Goal: Task Accomplishment & Management: Complete application form

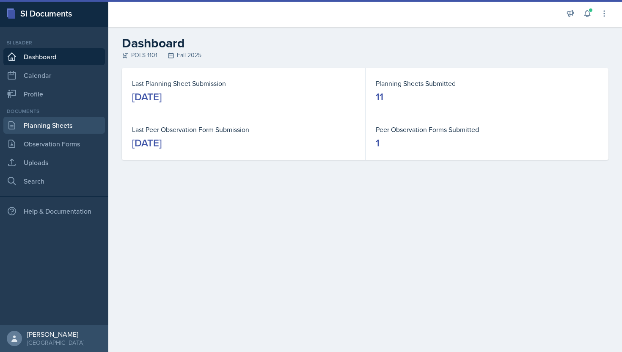
click at [66, 129] on link "Planning Sheets" at bounding box center [53, 125] width 101 height 17
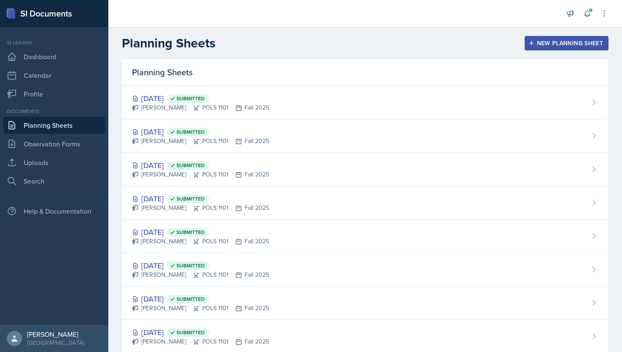
click at [545, 49] on button "New Planning Sheet" at bounding box center [566, 43] width 84 height 14
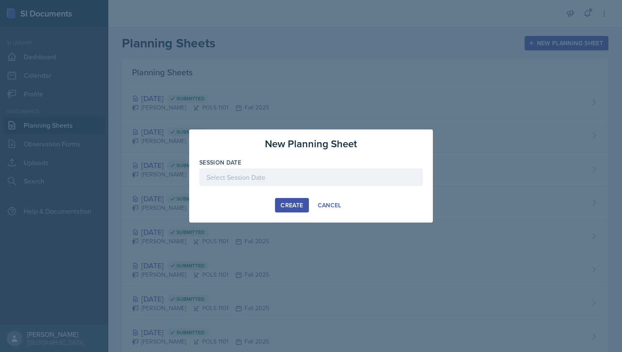
click at [286, 166] on div "Session Date" at bounding box center [310, 162] width 223 height 8
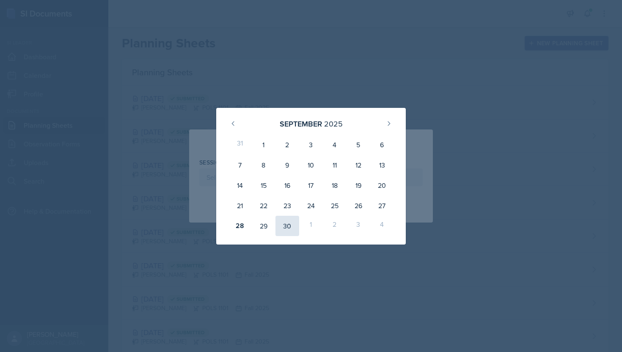
click at [281, 229] on div "30" at bounding box center [287, 226] width 24 height 20
type input "September 30th, 2025"
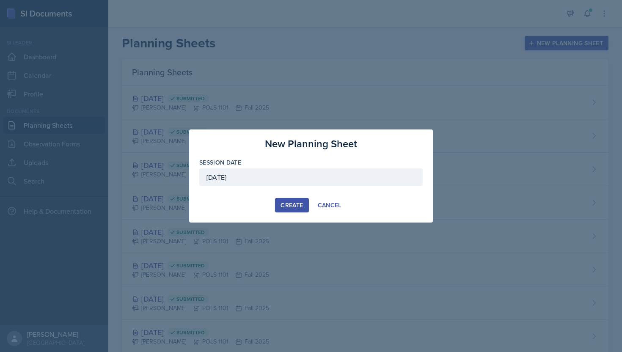
click at [286, 203] on div "Create" at bounding box center [291, 205] width 22 height 7
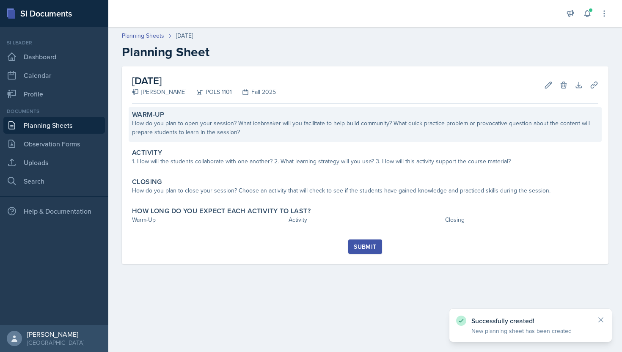
click at [237, 130] on div "How do you plan to open your session? What icebreaker will you facilitate to he…" at bounding box center [365, 128] width 466 height 18
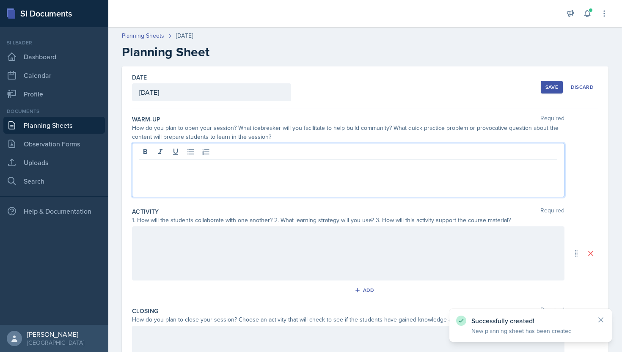
click at [249, 154] on div at bounding box center [348, 170] width 432 height 54
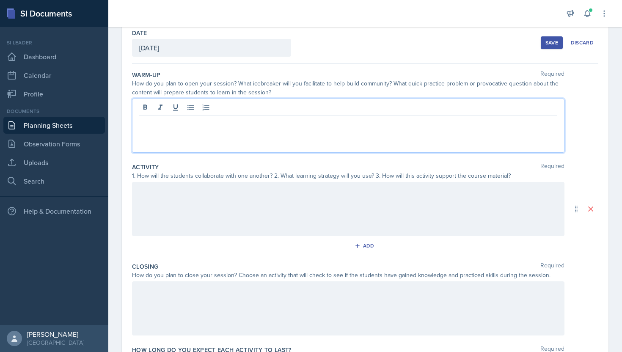
scroll to position [109, 0]
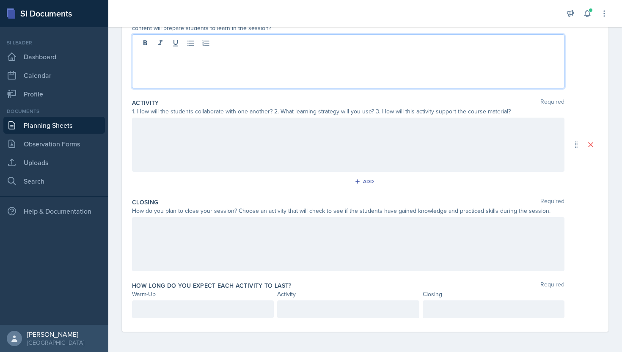
click at [234, 229] on div at bounding box center [348, 244] width 432 height 54
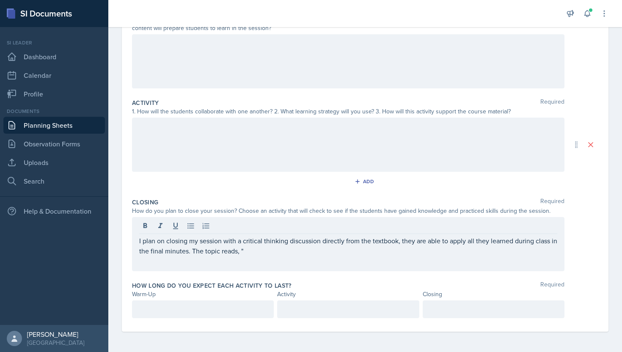
click at [430, 53] on div at bounding box center [348, 61] width 432 height 54
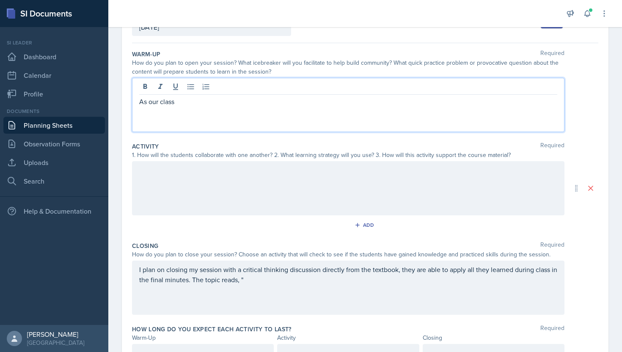
scroll to position [66, 0]
click at [223, 104] on p "The class fell a bit behind schdukle and did not go over the political parties …" at bounding box center [348, 101] width 418 height 10
click at [493, 104] on p "The class fell a bit behind schedule and did not go over the political parties …" at bounding box center [348, 101] width 418 height 10
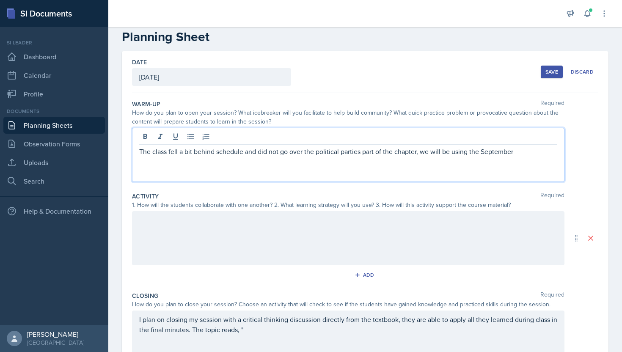
scroll to position [15, 0]
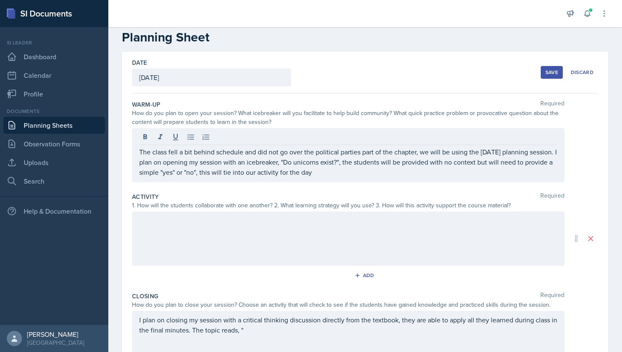
click at [171, 227] on div at bounding box center [348, 238] width 432 height 54
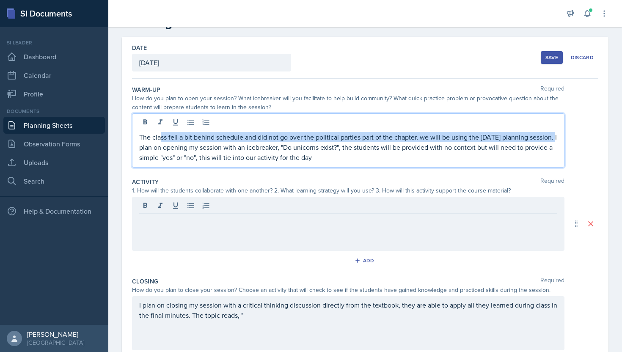
drag, startPoint x: 160, startPoint y: 134, endPoint x: 141, endPoint y: 145, distance: 21.8
click at [141, 145] on p "The class fell a bit behind schedule and did not go over the political parties …" at bounding box center [348, 147] width 418 height 30
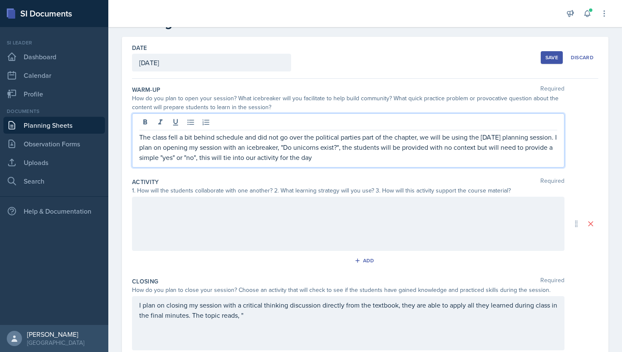
click at [163, 147] on p "The class fell a bit behind schedule and did not go over the political parties …" at bounding box center [348, 147] width 418 height 30
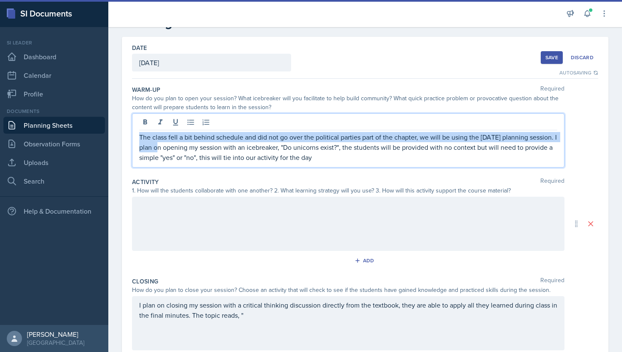
drag, startPoint x: 163, startPoint y: 147, endPoint x: 142, endPoint y: 139, distance: 22.8
click at [142, 138] on p "The class fell a bit behind schedule and did not go over the political parties …" at bounding box center [348, 147] width 418 height 30
click at [146, 126] on icon at bounding box center [145, 122] width 8 height 8
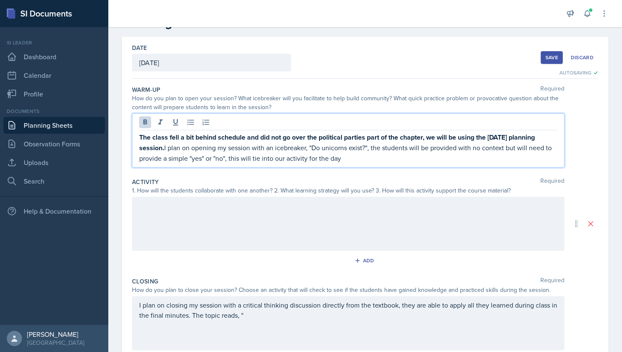
click at [266, 244] on div at bounding box center [348, 224] width 432 height 54
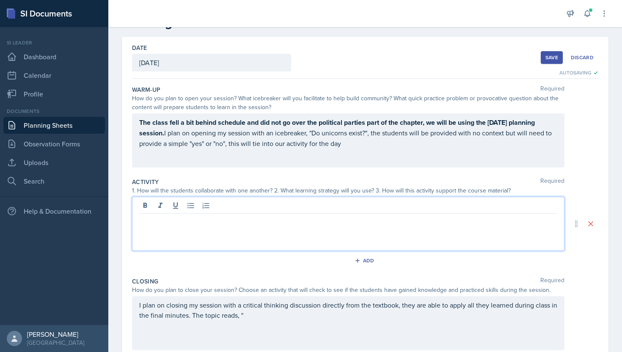
scroll to position [44, 0]
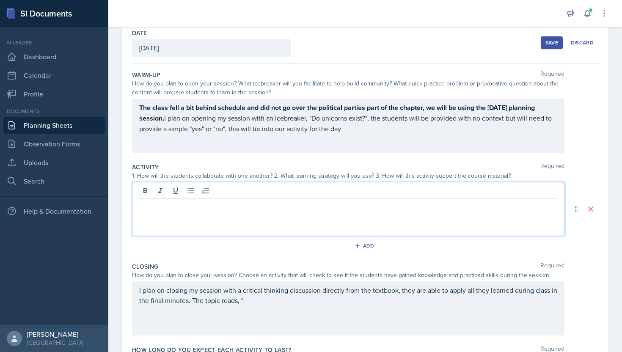
click at [426, 106] on div "The class fell a bit behind schedule and did not go over the political parties …" at bounding box center [348, 126] width 432 height 54
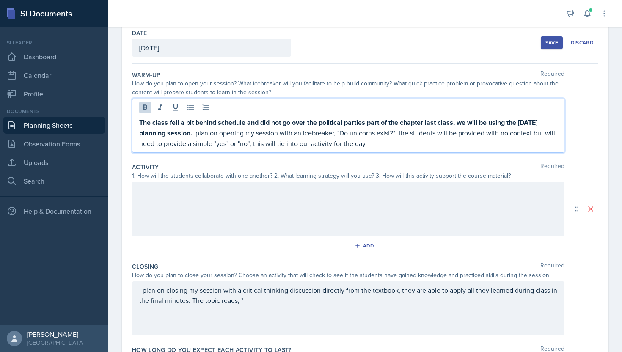
click at [207, 136] on strong "The class fell a bit behind schedule and did not go over the political parties …" at bounding box center [339, 128] width 400 height 20
click at [192, 194] on div at bounding box center [348, 209] width 432 height 54
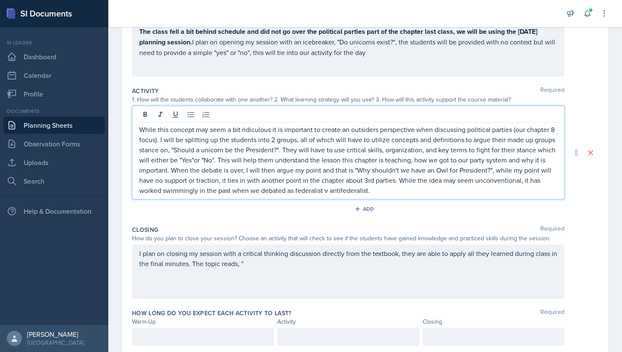
click at [343, 276] on div "I plan on closing my session with a critical thinking discussion directly from …" at bounding box center [348, 271] width 432 height 54
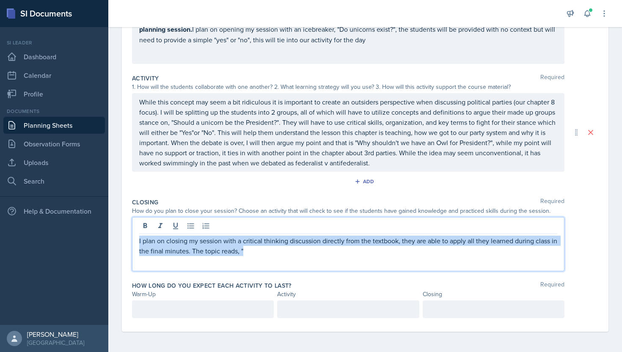
drag, startPoint x: 297, startPoint y: 247, endPoint x: 124, endPoint y: 238, distance: 172.7
click at [124, 238] on div "Date September 30th, 2025 September 2025 31 1 2 3 4 5 6 7 8 9 10 11 12 13 14 15…" at bounding box center [365, 132] width 486 height 398
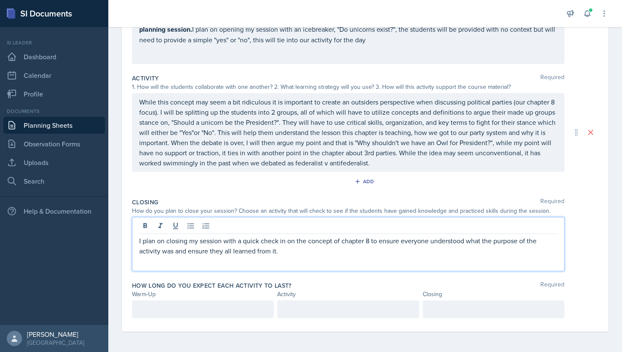
click at [220, 309] on div at bounding box center [203, 309] width 142 height 18
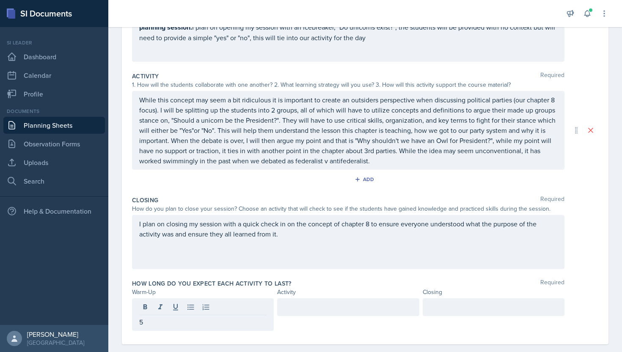
click at [327, 315] on div at bounding box center [348, 307] width 142 height 18
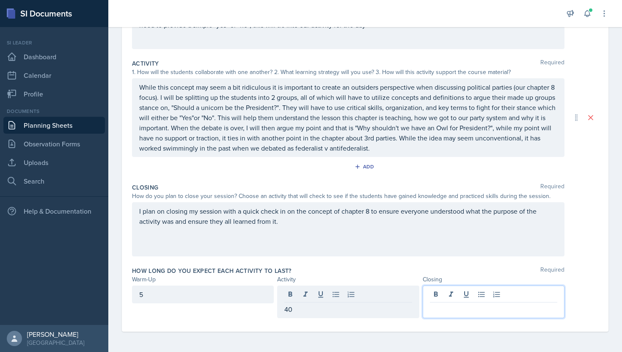
click at [487, 294] on div at bounding box center [493, 301] width 142 height 33
click at [216, 300] on div "5" at bounding box center [203, 294] width 142 height 18
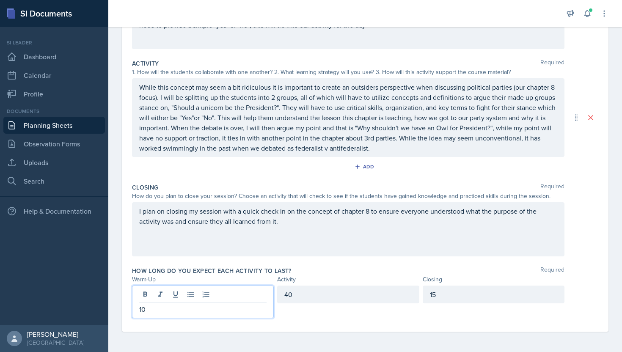
click at [455, 294] on div "15" at bounding box center [493, 294] width 142 height 18
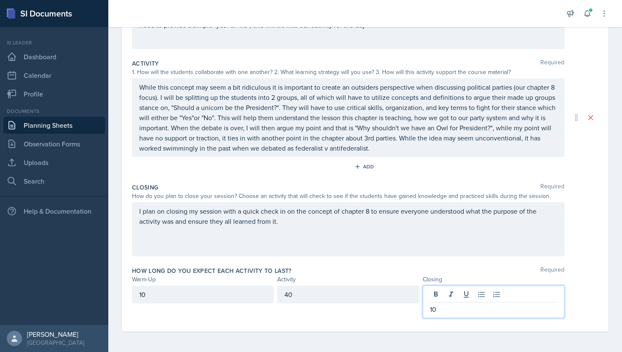
click at [588, 262] on div "Closing Required How do you plan to close your session? Choose an activity that…" at bounding box center [365, 221] width 466 height 83
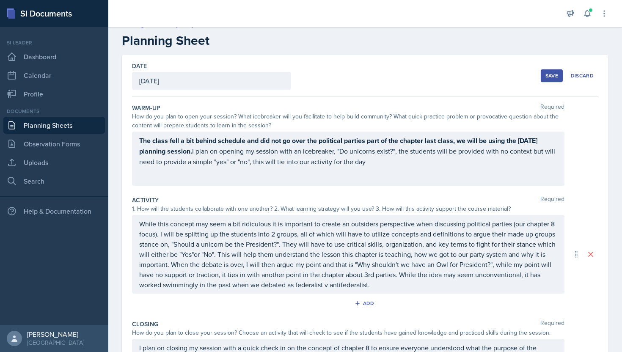
scroll to position [0, 0]
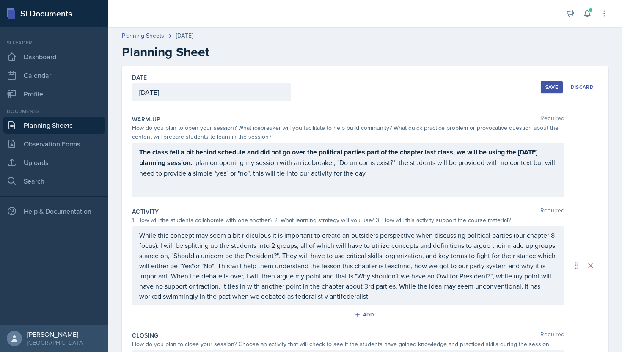
click at [551, 84] on div "Save" at bounding box center [551, 87] width 13 height 7
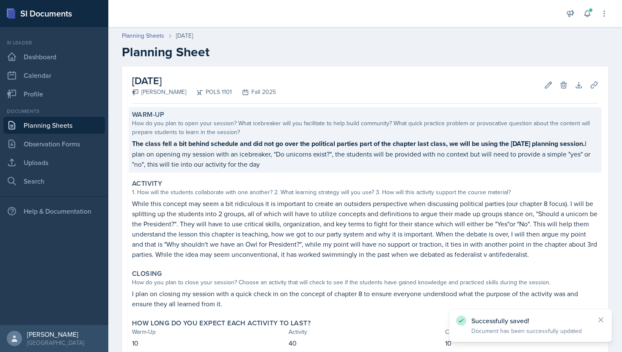
scroll to position [55, 0]
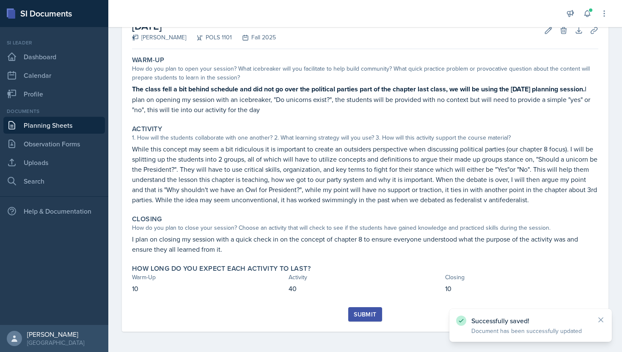
click at [365, 318] on div "Submit" at bounding box center [364, 314] width 22 height 7
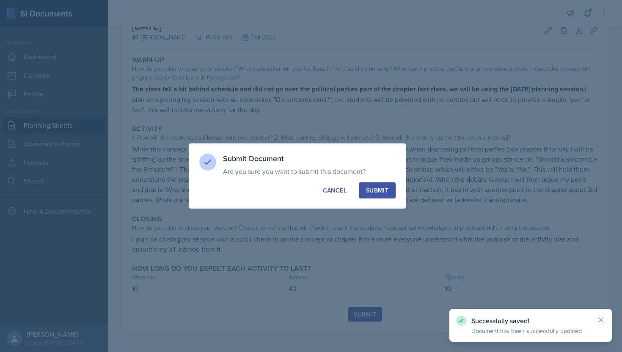
click at [389, 186] on button "Submit" at bounding box center [377, 190] width 37 height 16
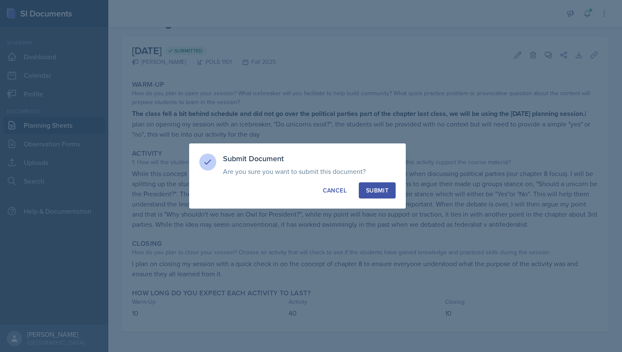
scroll to position [30, 0]
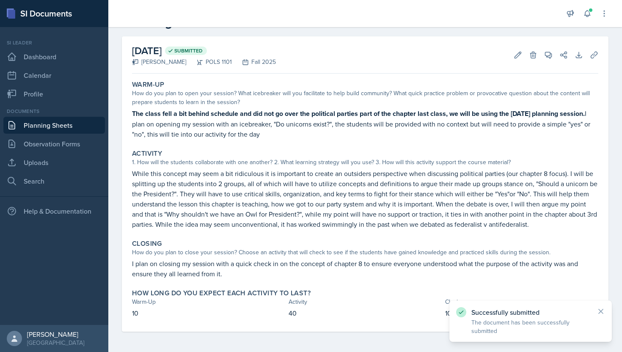
click at [52, 128] on link "Planning Sheets" at bounding box center [53, 125] width 101 height 17
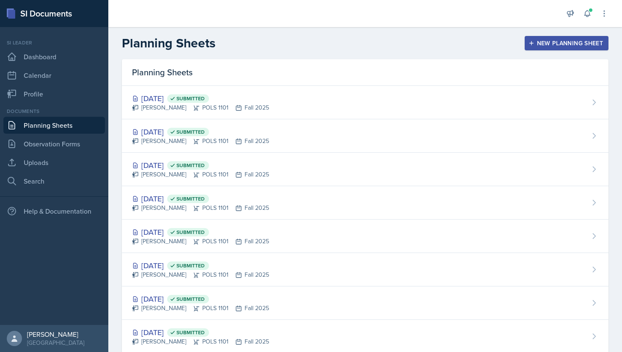
click at [556, 41] on div "New Planning Sheet" at bounding box center [566, 43] width 73 height 7
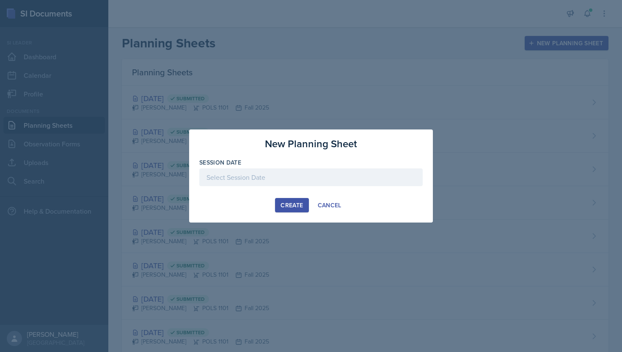
click at [316, 188] on div at bounding box center [310, 190] width 223 height 8
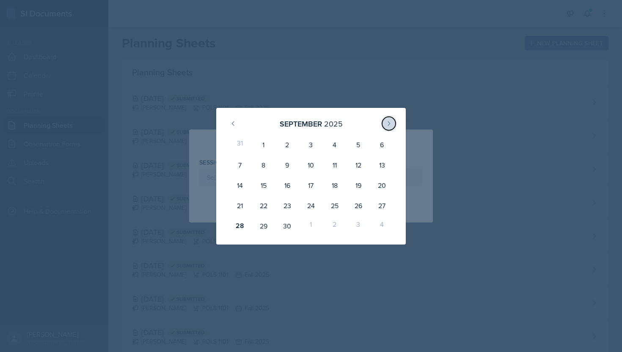
click at [389, 126] on icon at bounding box center [388, 123] width 7 height 7
click at [336, 145] on div "2" at bounding box center [335, 144] width 24 height 20
type input "October 2nd, 2025"
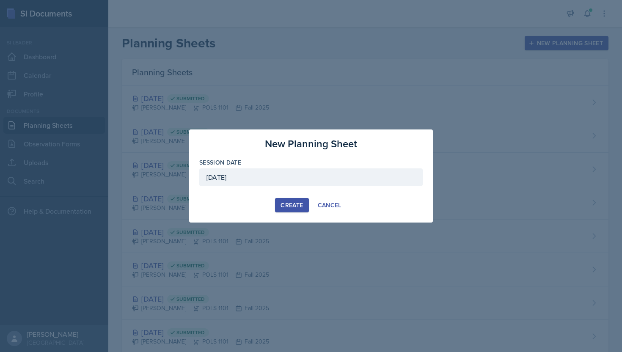
click at [300, 197] on div "New Planning Sheet Session Date October 2nd, 2025 October 2025 28 29 30 1 2 3 4…" at bounding box center [311, 175] width 244 height 93
click at [299, 205] on div "Create" at bounding box center [291, 205] width 22 height 7
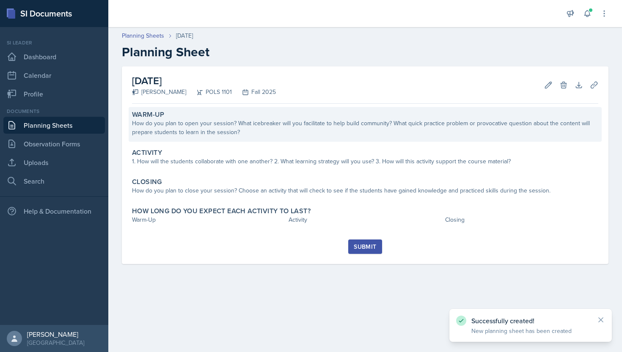
click at [280, 117] on div "Warm-Up" at bounding box center [365, 114] width 466 height 8
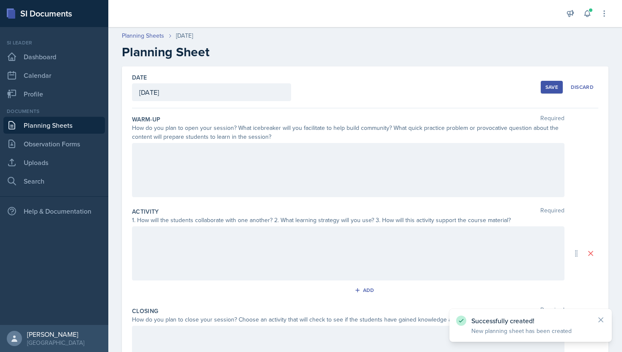
click at [243, 177] on div at bounding box center [348, 170] width 432 height 54
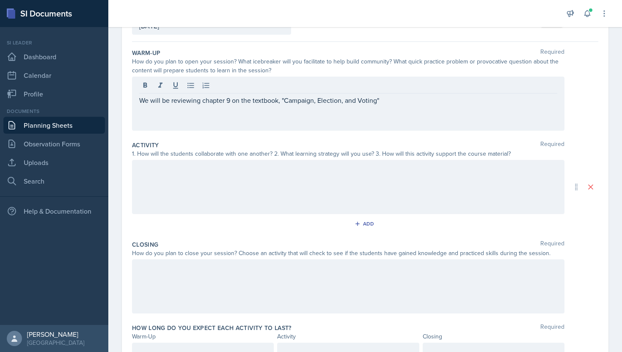
click at [251, 279] on div at bounding box center [348, 286] width 432 height 54
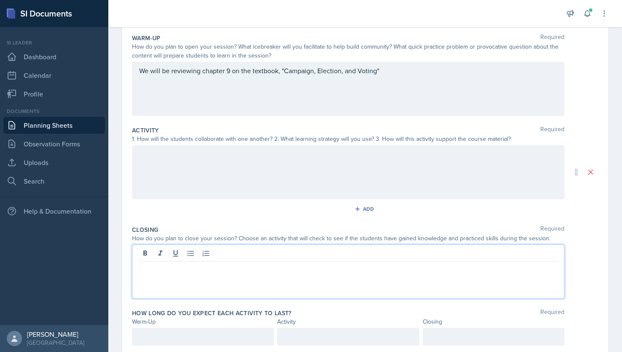
click at [387, 74] on div "We will be reviewing chapter 9 on the textbook, "Campaign, Election, and Voting"" at bounding box center [348, 89] width 432 height 54
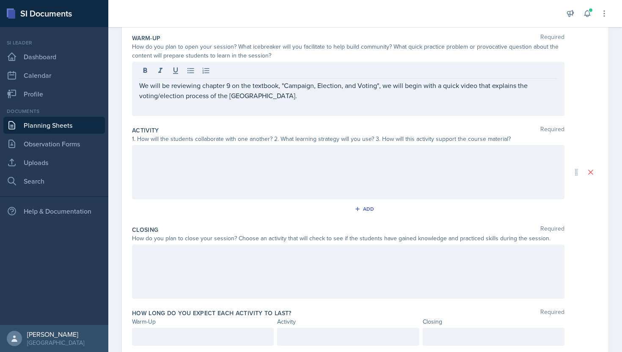
click at [321, 148] on div at bounding box center [348, 172] width 432 height 54
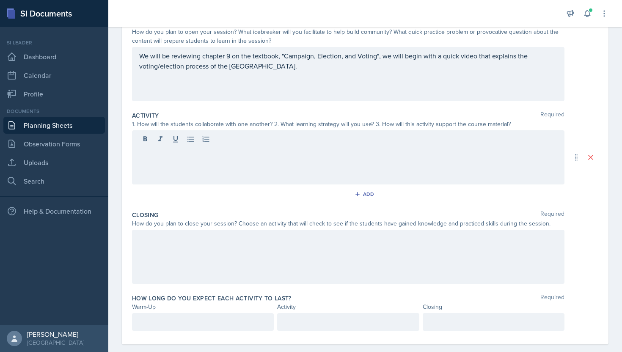
click at [229, 255] on div at bounding box center [348, 257] width 432 height 54
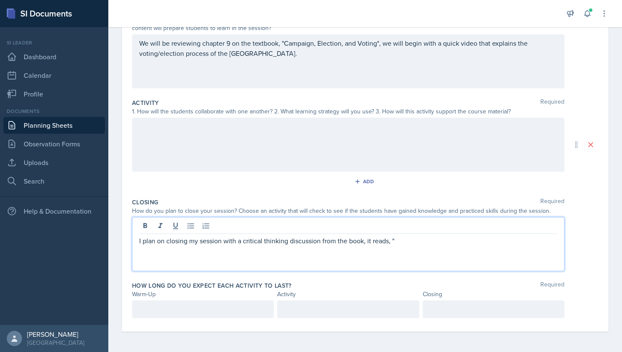
click at [371, 239] on p "I plan on closing my session with a critical thinking discussion from the book,…" at bounding box center [348, 240] width 418 height 10
click at [449, 245] on p "I plan on closing my session with a critical thinking discussion from the book.…" at bounding box center [348, 240] width 418 height 10
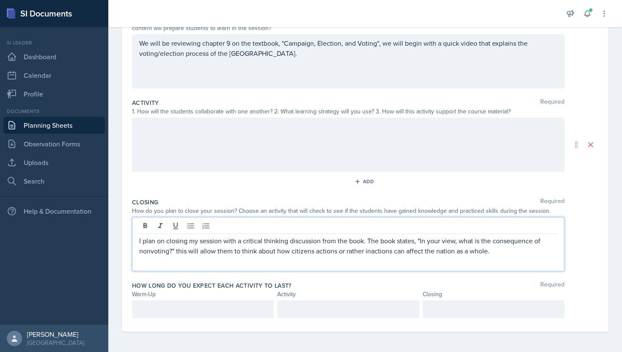
click at [412, 181] on div "Add" at bounding box center [365, 183] width 466 height 16
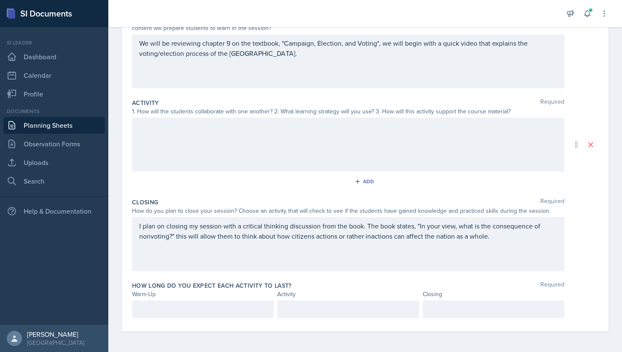
click at [422, 143] on div at bounding box center [348, 145] width 432 height 54
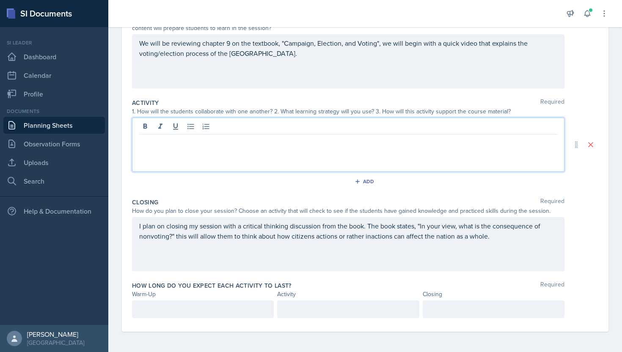
scroll to position [85, 0]
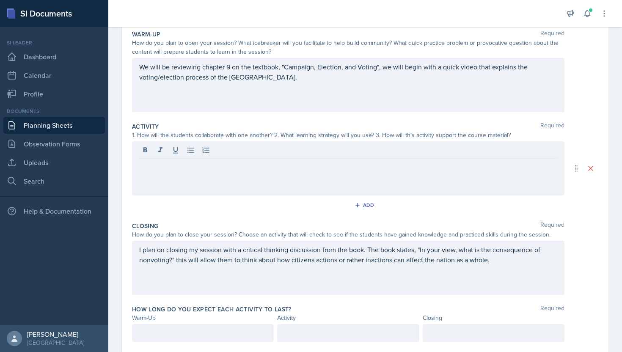
click at [332, 85] on div "We will be reviewing chapter 9 on the textbook, "Campaign, Election, and Voting…" at bounding box center [348, 85] width 432 height 54
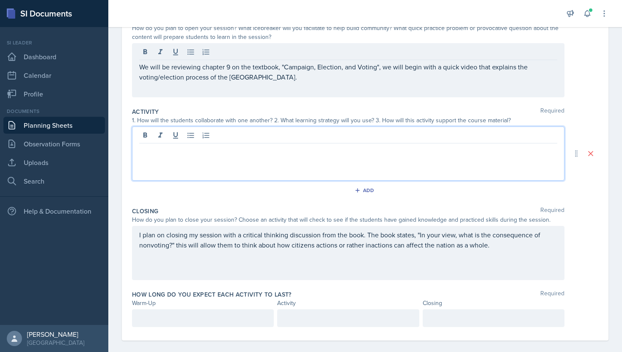
click at [231, 133] on div at bounding box center [348, 153] width 432 height 54
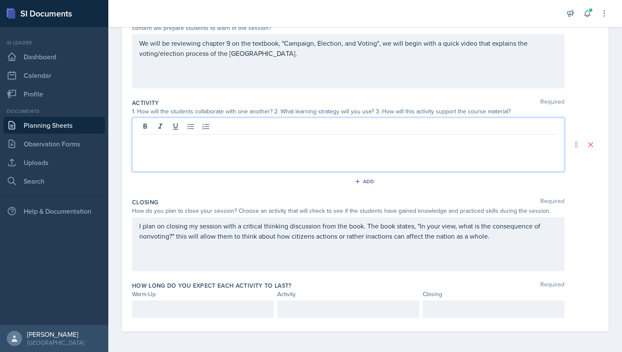
click at [198, 309] on p at bounding box center [202, 309] width 127 height 10
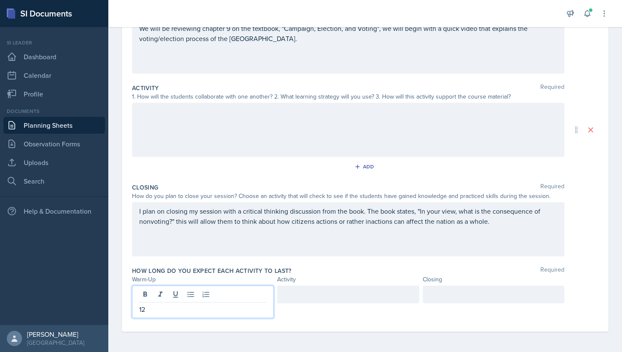
click at [500, 293] on div at bounding box center [493, 294] width 142 height 18
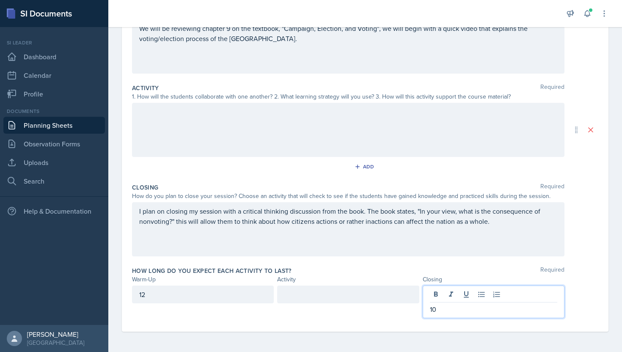
click at [329, 288] on div at bounding box center [348, 294] width 142 height 18
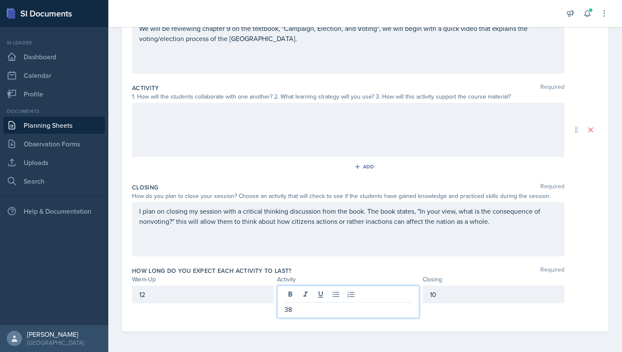
click at [441, 298] on div "10" at bounding box center [493, 294] width 142 height 18
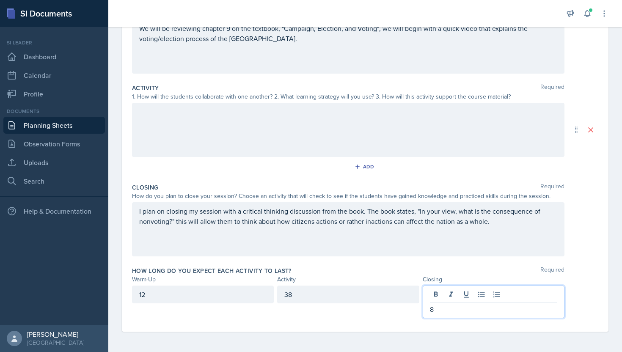
click at [353, 296] on div "38" at bounding box center [348, 294] width 142 height 18
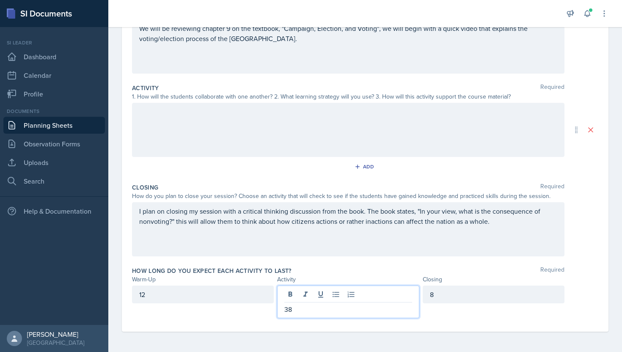
click at [322, 311] on p "38" at bounding box center [347, 309] width 127 height 10
click at [326, 113] on div at bounding box center [348, 130] width 432 height 54
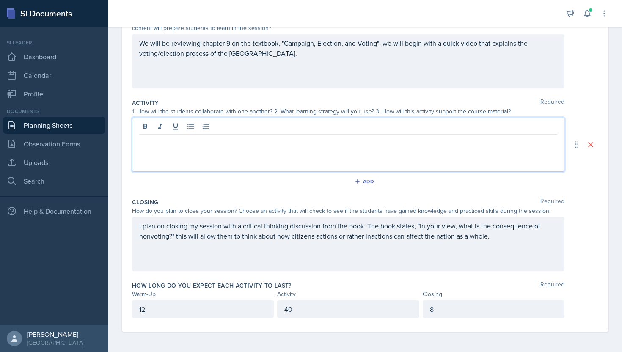
scroll to position [109, 0]
click at [293, 144] on p "I will have the students hold a mock election for the president of the class" at bounding box center [348, 141] width 418 height 10
click at [299, 142] on p "I will have the students hold a mock election for the "president of the class" at bounding box center [348, 141] width 418 height 10
click at [346, 143] on p "I will have the students hold a mock election for the "President of the class" at bounding box center [348, 141] width 418 height 10
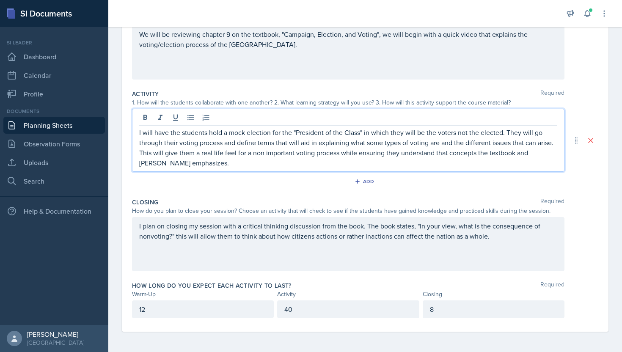
scroll to position [0, 0]
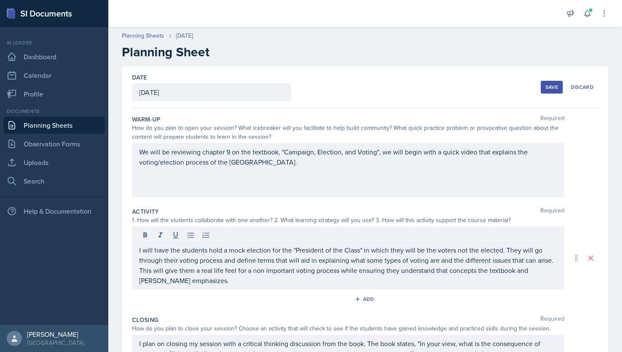
click at [553, 82] on button "Save" at bounding box center [551, 87] width 22 height 13
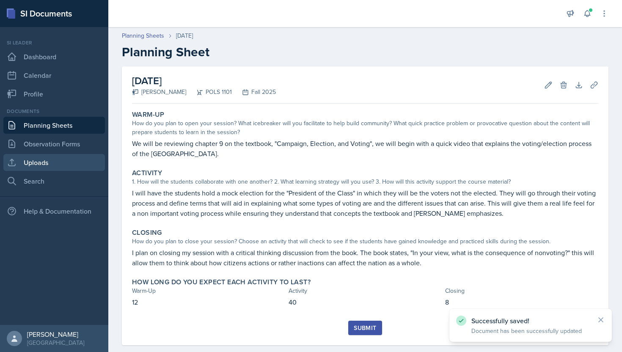
click at [39, 168] on link "Uploads" at bounding box center [53, 162] width 101 height 17
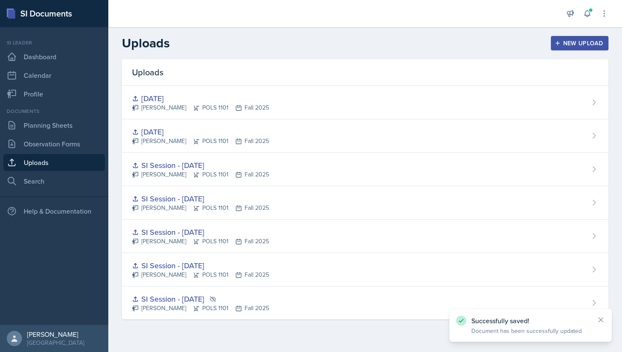
click at [570, 46] on div "New Upload" at bounding box center [579, 43] width 47 height 7
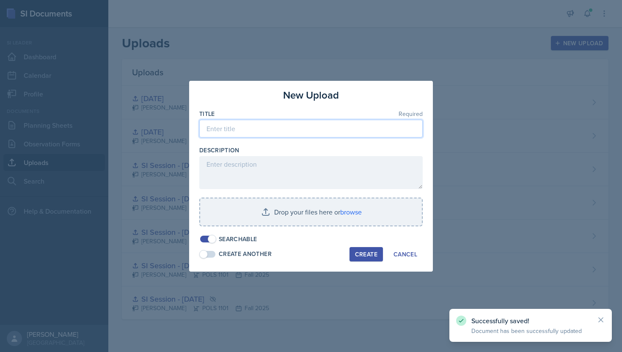
click at [323, 129] on input at bounding box center [310, 129] width 223 height 18
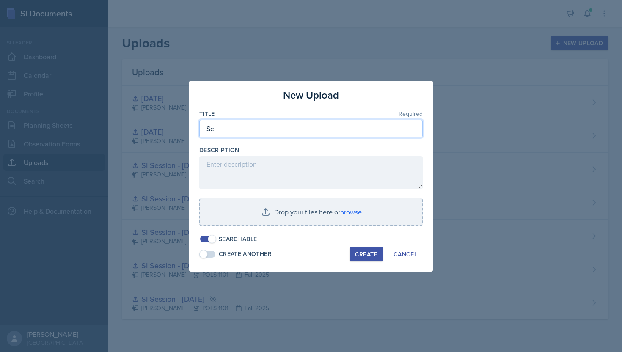
type input "S"
type input "Oct 2nd"
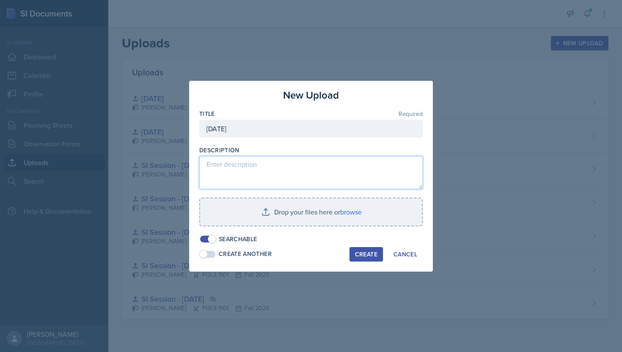
click at [265, 159] on textarea at bounding box center [310, 172] width 223 height 33
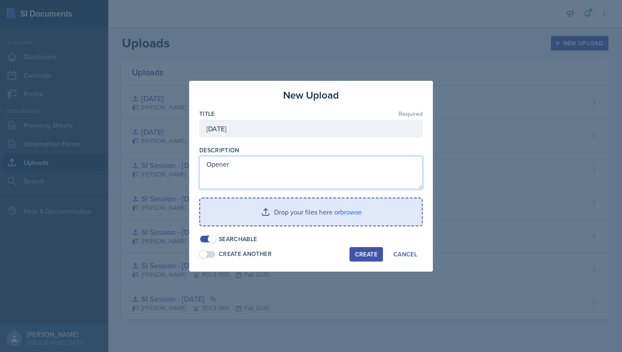
type textarea "Opener"
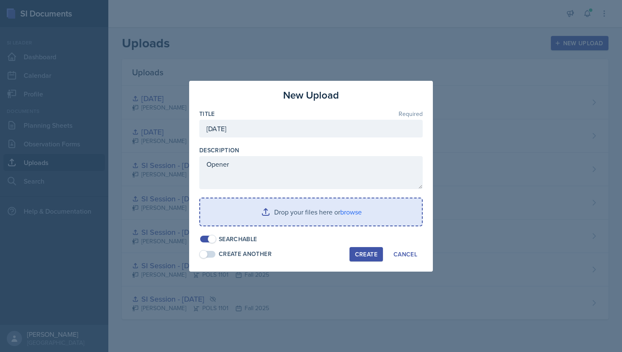
click at [279, 219] on input "file" at bounding box center [311, 211] width 222 height 27
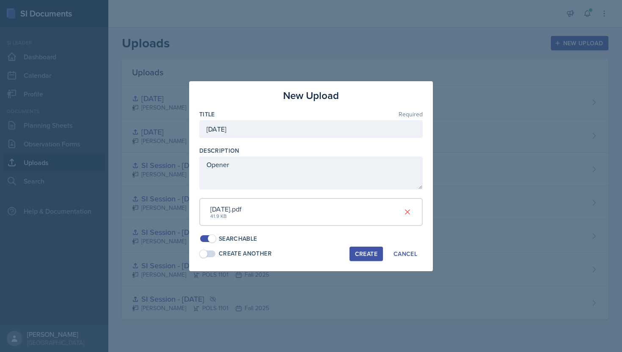
click at [368, 248] on button "Create" at bounding box center [365, 253] width 33 height 14
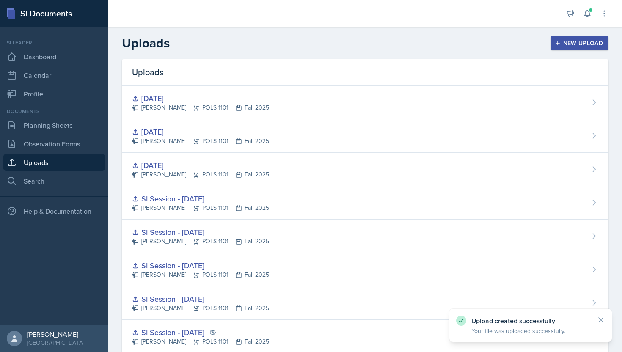
click at [60, 116] on div "Documents Planning Sheets Observation Forms Uploads Search" at bounding box center [53, 148] width 101 height 82
click at [60, 120] on link "Planning Sheets" at bounding box center [53, 125] width 101 height 17
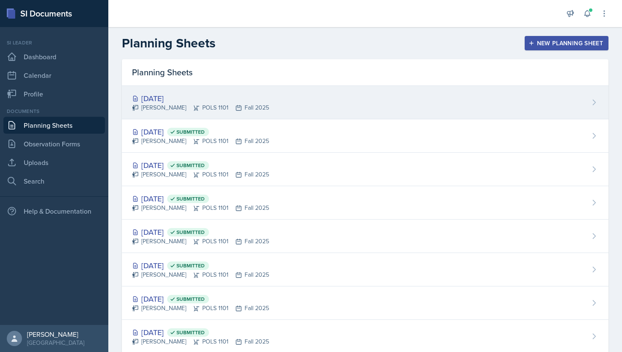
click at [197, 96] on div "Oct 2nd, 2025" at bounding box center [200, 98] width 137 height 11
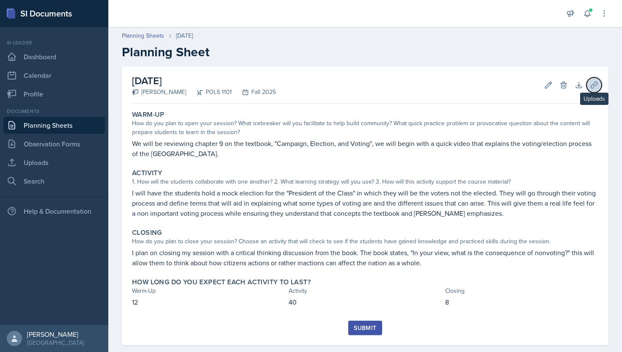
click at [599, 83] on button "Uploads" at bounding box center [593, 84] width 15 height 15
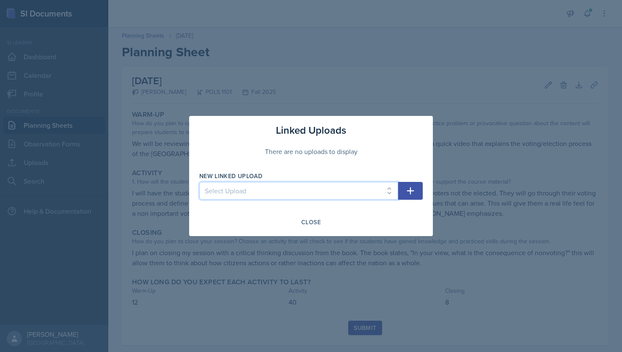
click at [322, 187] on select "Select Upload SI Session - September 2nd SI Session - Sept. 9th SI Session - Se…" at bounding box center [298, 191] width 199 height 18
select select "e2cc82fd-58a7-406f-852b-99d130ffb327"
click at [199, 182] on select "Select Upload SI Session - September 2nd SI Session - Sept. 9th SI Session - Se…" at bounding box center [298, 191] width 199 height 18
click at [409, 189] on icon "button" at bounding box center [410, 191] width 10 height 10
select select
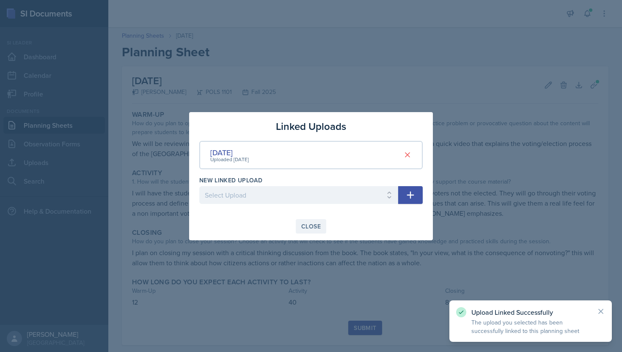
click at [315, 223] on div "Close" at bounding box center [310, 226] width 19 height 7
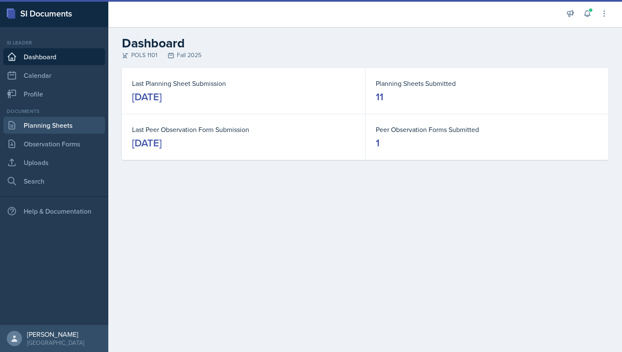
click at [54, 123] on link "Planning Sheets" at bounding box center [53, 125] width 101 height 17
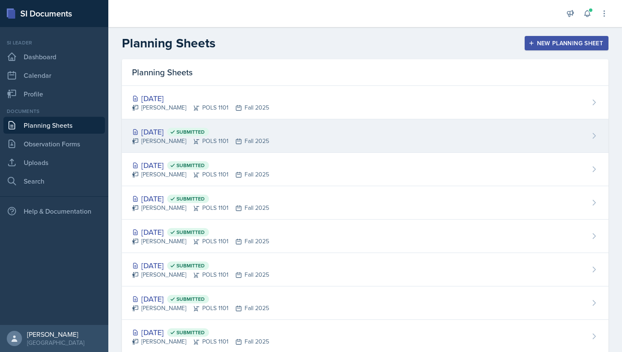
click at [173, 137] on div "[PERSON_NAME] POLS 1101 Fall 2025" at bounding box center [200, 141] width 137 height 9
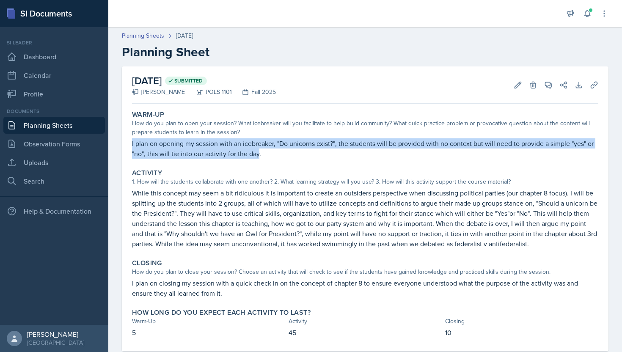
drag, startPoint x: 258, startPoint y: 154, endPoint x: 130, endPoint y: 145, distance: 128.4
click at [130, 145] on div "Warm-Up How do you plan to open your session? What icebreaker will you facilita…" at bounding box center [365, 134] width 473 height 55
copy p "I plan on opening my session with an icebreaker, "Do unicorns exist?", the stud…"
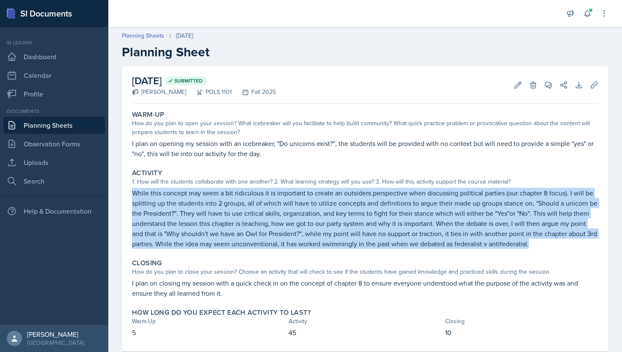
drag, startPoint x: 528, startPoint y: 246, endPoint x: 131, endPoint y: 195, distance: 399.3
click at [132, 195] on p "While this concept may seem a bit ridiculous it is important to create an outsi…" at bounding box center [365, 218] width 466 height 61
copy p "While this concept may seem a bit ridiculous it is important to create an outsi…"
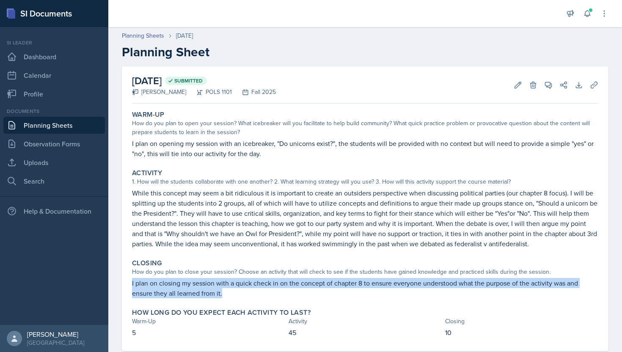
drag, startPoint x: 233, startPoint y: 298, endPoint x: 126, endPoint y: 284, distance: 107.9
click at [126, 284] on div "[DATE] Submitted [PERSON_NAME] POLS 1101 Fall 2025 Edit Delete View Comments Co…" at bounding box center [365, 208] width 486 height 285
copy p "I plan on closing my session with a quick check in on the concept of chapter 8 …"
